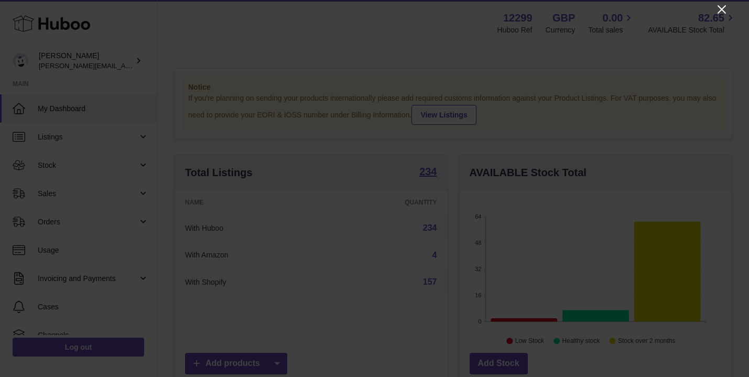
click at [719, 9] on icon "Close" at bounding box center [721, 9] width 13 height 13
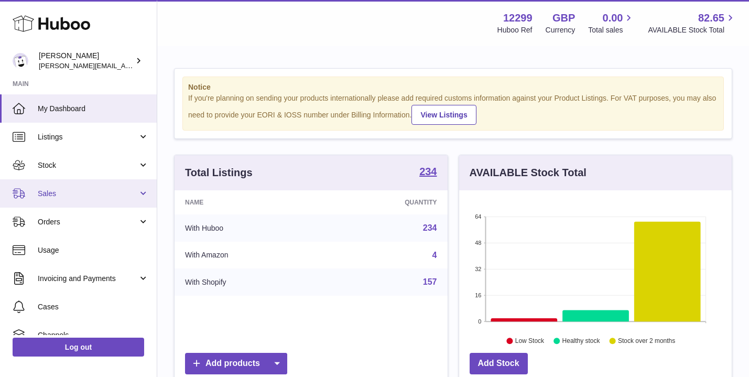
click at [42, 194] on span "Sales" at bounding box center [88, 194] width 100 height 10
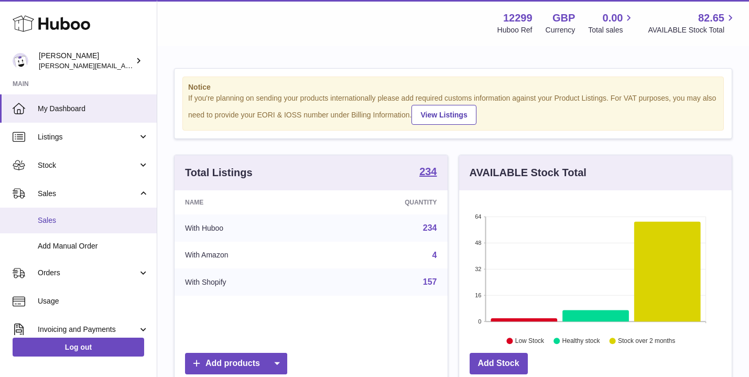
click at [51, 218] on span "Sales" at bounding box center [93, 220] width 111 height 10
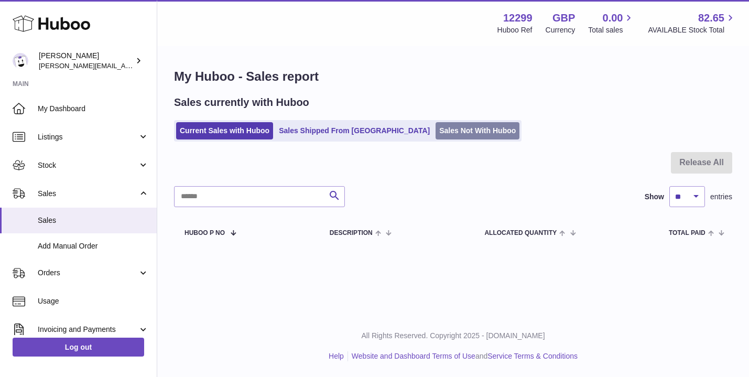
click at [441, 137] on link "Sales Not With Huboo" at bounding box center [477, 130] width 84 height 17
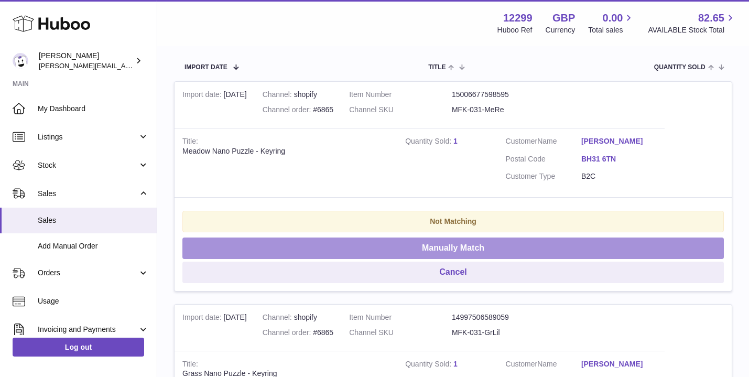
scroll to position [189, 0]
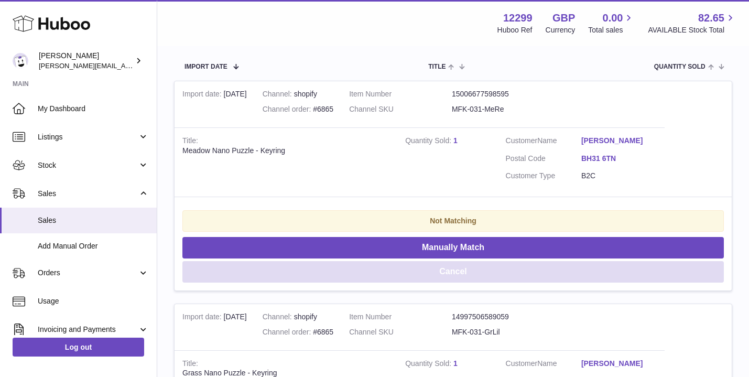
click at [435, 267] on button "Cancel" at bounding box center [452, 271] width 541 height 21
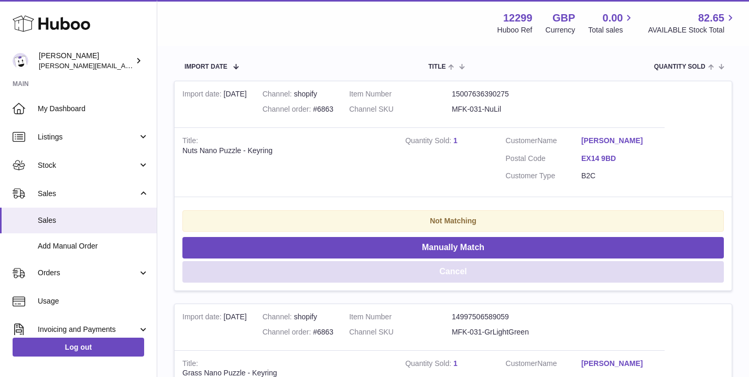
click at [435, 267] on button "Cancel" at bounding box center [452, 271] width 541 height 21
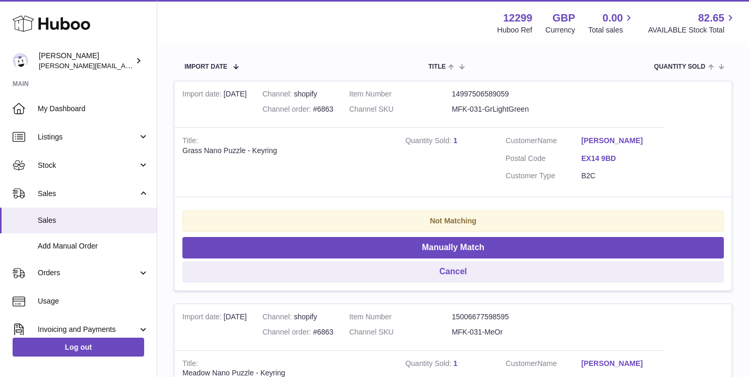
click at [435, 267] on button "Cancel" at bounding box center [452, 271] width 541 height 21
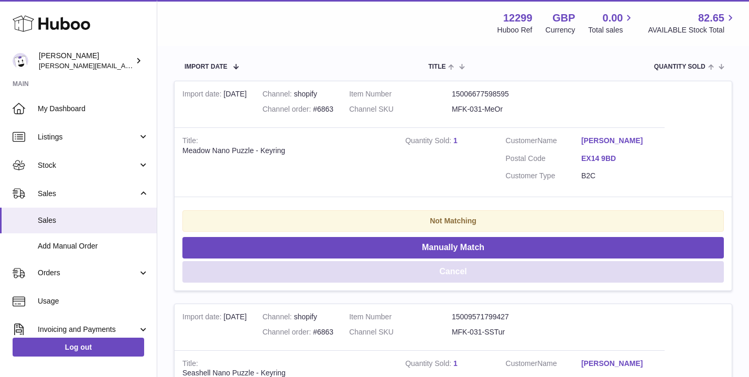
click at [435, 267] on button "Cancel" at bounding box center [452, 271] width 541 height 21
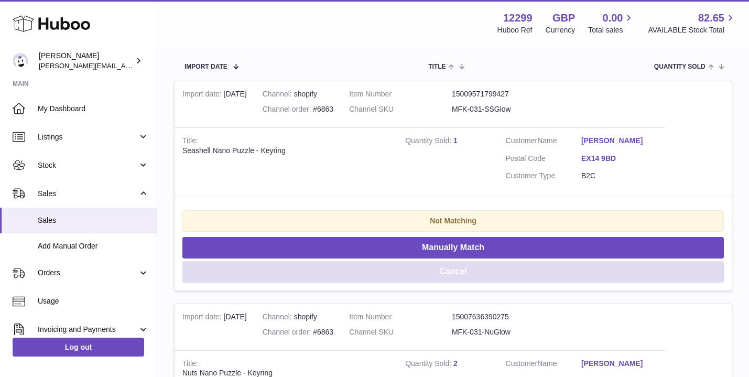
click at [435, 267] on button "Cancel" at bounding box center [452, 271] width 541 height 21
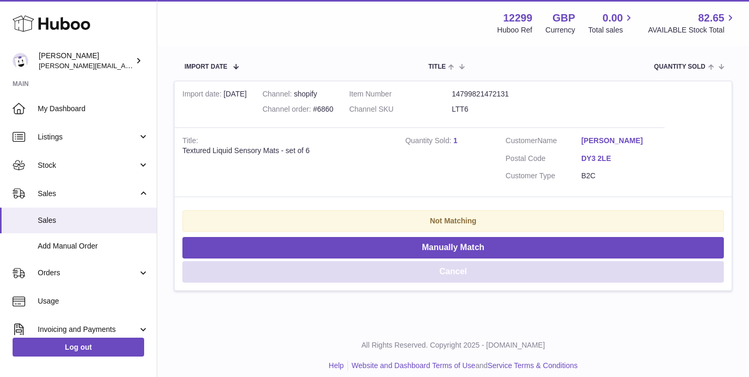
click at [435, 267] on button "Cancel" at bounding box center [452, 271] width 541 height 21
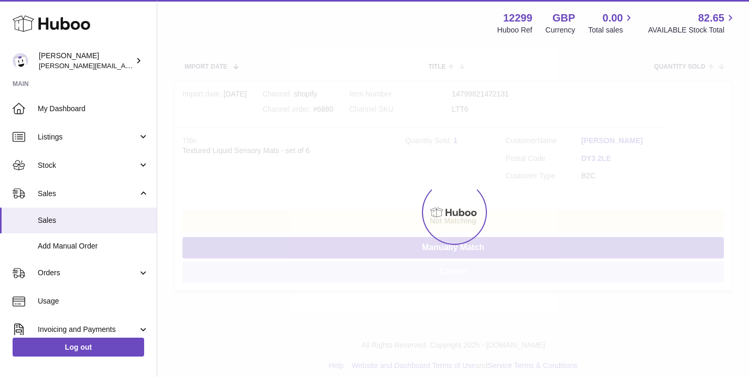
scroll to position [0, 0]
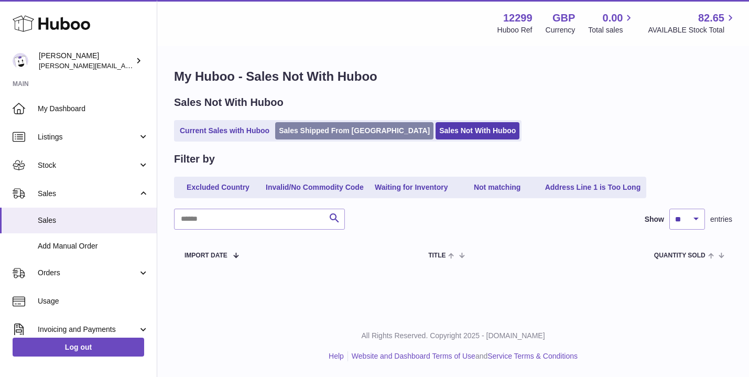
click at [343, 128] on link "Sales Shipped From [GEOGRAPHIC_DATA]" at bounding box center [354, 130] width 158 height 17
